Goal: Navigation & Orientation: Find specific page/section

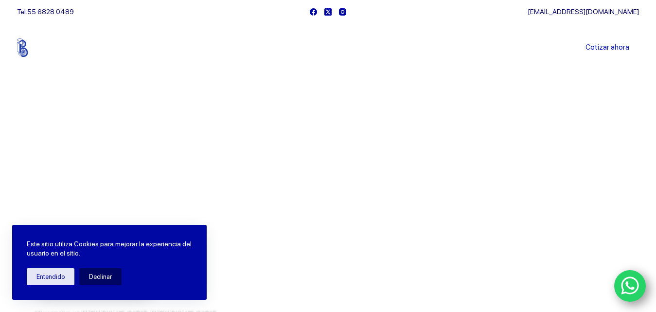
click at [320, 48] on link "Sucursales" at bounding box center [310, 48] width 60 height 0
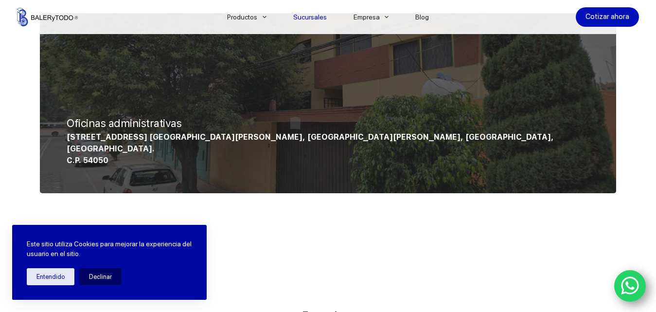
scroll to position [730, 0]
